Goal: Transaction & Acquisition: Purchase product/service

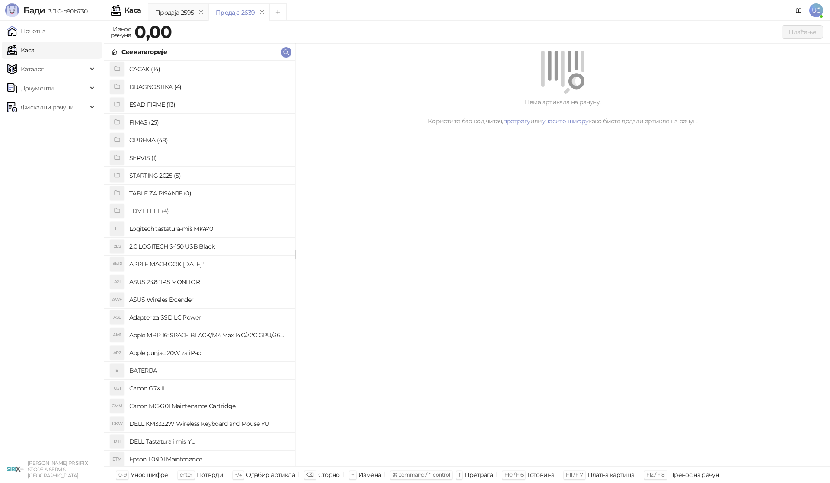
click at [148, 139] on h4 "OPREMA (48)" at bounding box center [208, 140] width 159 height 14
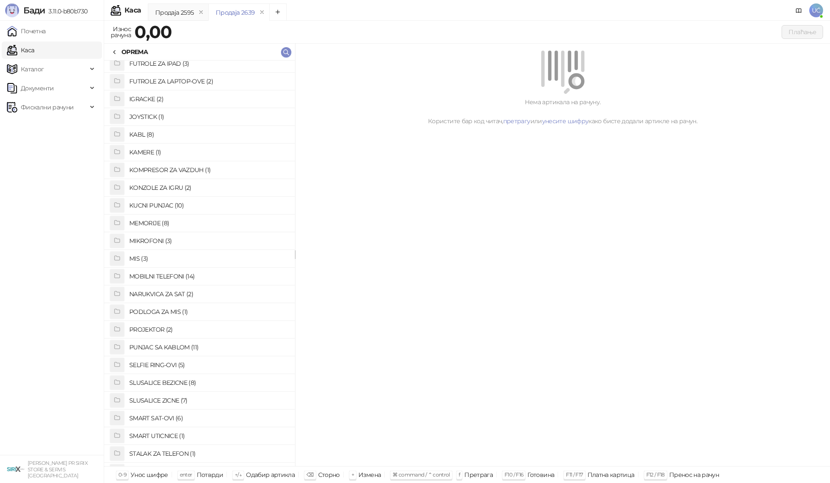
scroll to position [216, 0]
click at [173, 330] on h4 "PUNJAC SA KABLOM (11)" at bounding box center [208, 332] width 159 height 14
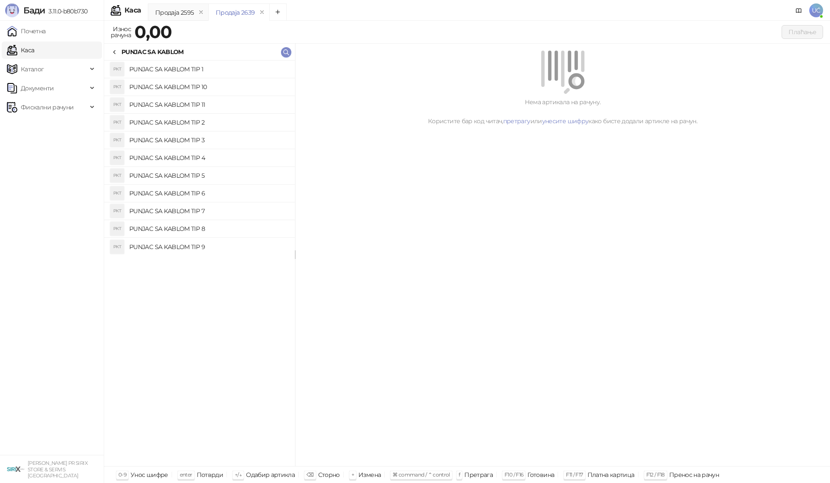
click at [234, 70] on h4 "PUNJAC SA KABLOM TIP 1" at bounding box center [208, 69] width 159 height 14
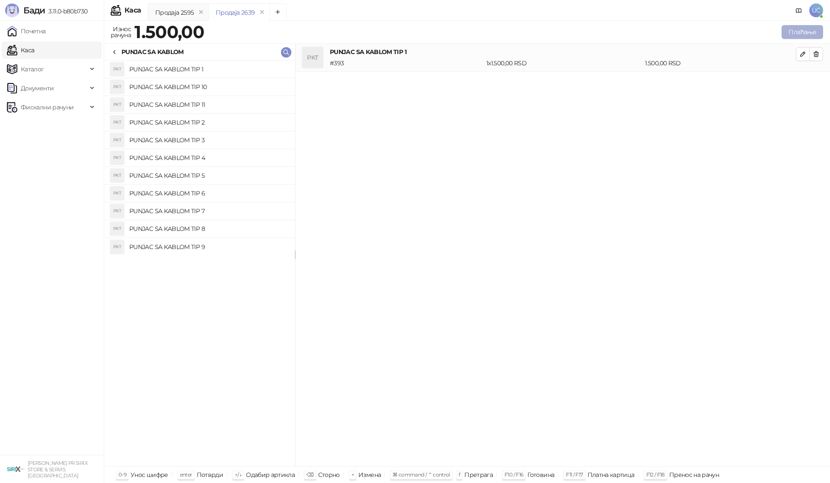
click at [794, 33] on button "Плаћање" at bounding box center [801, 32] width 41 height 14
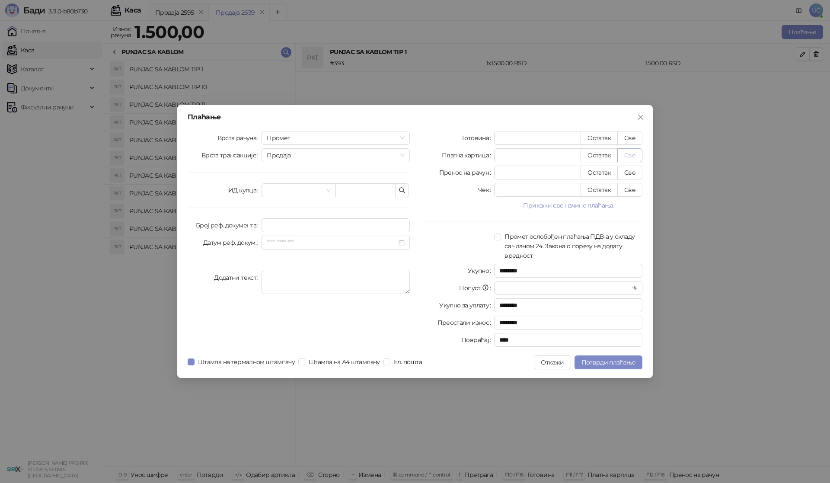
click at [627, 156] on button "Све" at bounding box center [629, 155] width 25 height 14
type input "****"
click at [605, 363] on span "Потврди плаћање" at bounding box center [608, 362] width 54 height 8
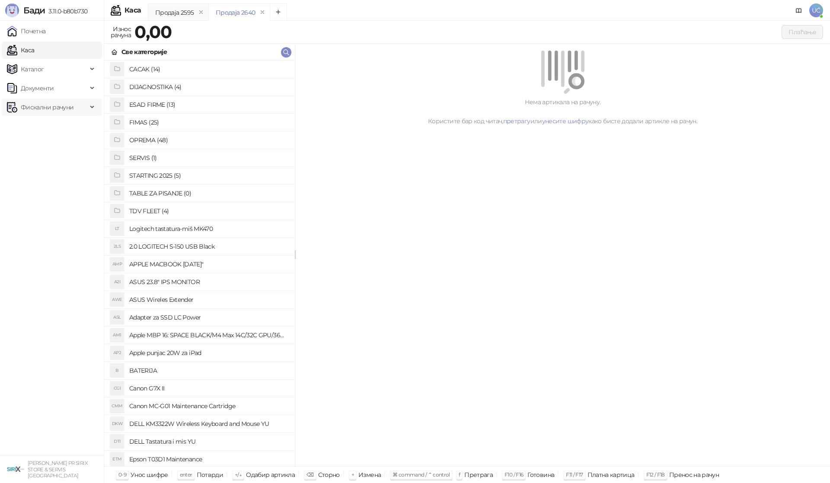
click at [44, 112] on span "Фискални рачуни" at bounding box center [47, 107] width 53 height 17
click at [37, 140] on link "По данима" at bounding box center [33, 145] width 46 height 17
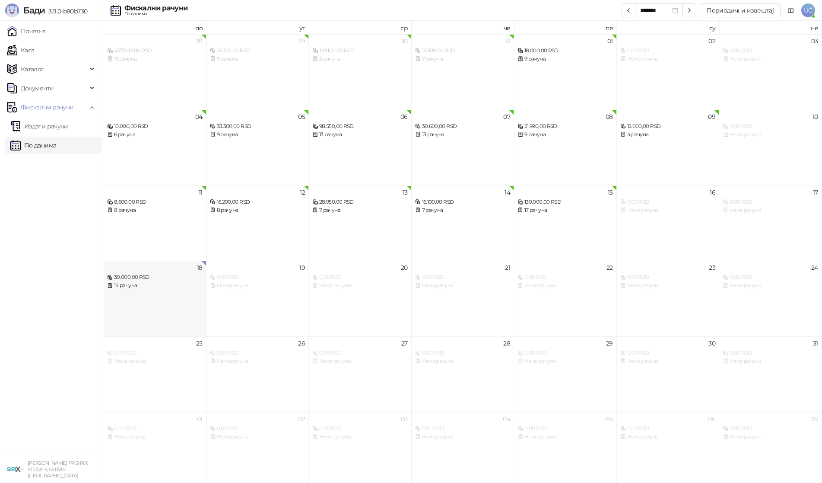
click at [163, 287] on div "14 рачуна" at bounding box center [155, 285] width 96 height 8
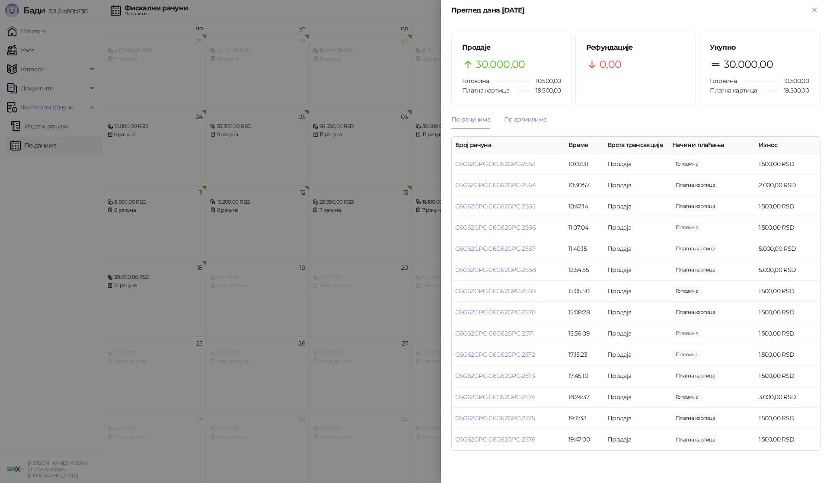
click at [539, 120] on div "По артиклима" at bounding box center [525, 120] width 42 height 10
